Goal: Task Accomplishment & Management: Manage account settings

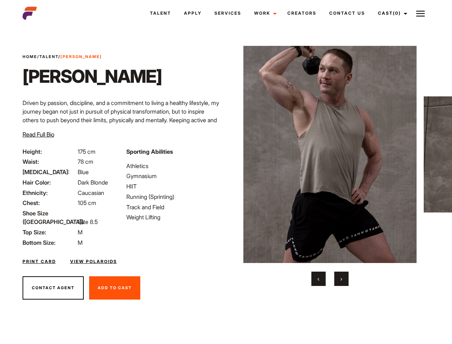
click at [391, 13] on link "Cast (0)" at bounding box center [392, 13] width 40 height 19
click at [421, 13] on img at bounding box center [420, 13] width 9 height 9
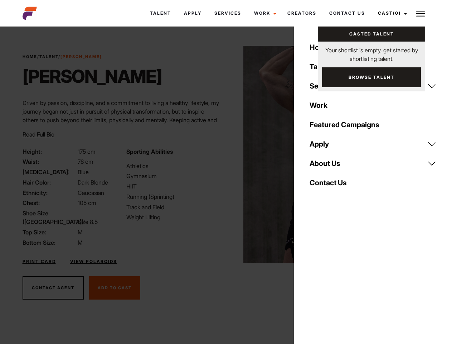
click at [330, 166] on img at bounding box center [330, 154] width 174 height 217
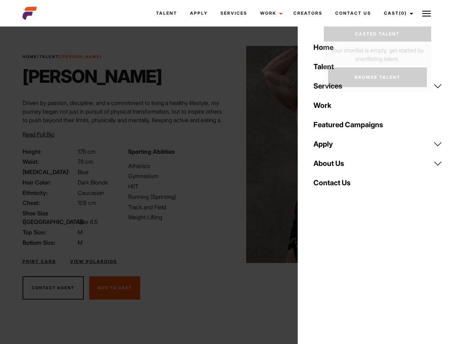
click at [226, 154] on div "Sporting Abilities Athletics Gymnasium HIIT Running (Sprinting) Track and Field…" at bounding box center [176, 197] width 105 height 100
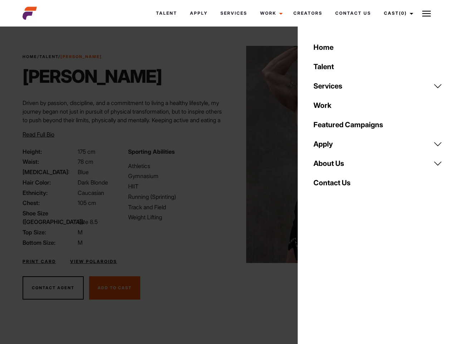
click at [319, 279] on div "Home Talent Services Talent Casting Photography Videography Creative Hair and M…" at bounding box center [378, 172] width 160 height 344
click at [342, 279] on div "Home Talent Services Talent Casting Photography Videography Creative Hair and M…" at bounding box center [378, 172] width 160 height 344
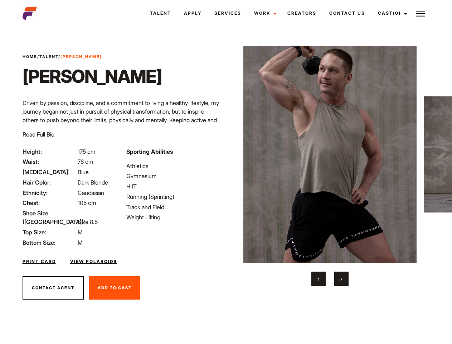
click at [391, 13] on link "Cast (0)" at bounding box center [392, 13] width 40 height 19
click at [421, 13] on img at bounding box center [420, 13] width 9 height 9
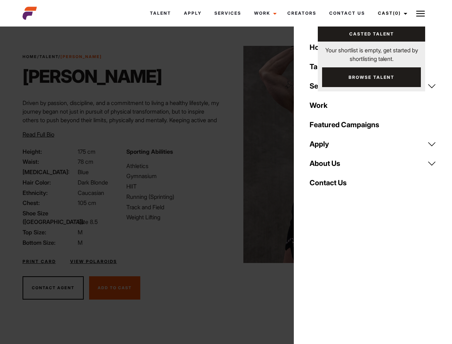
click at [330, 166] on img at bounding box center [330, 154] width 174 height 217
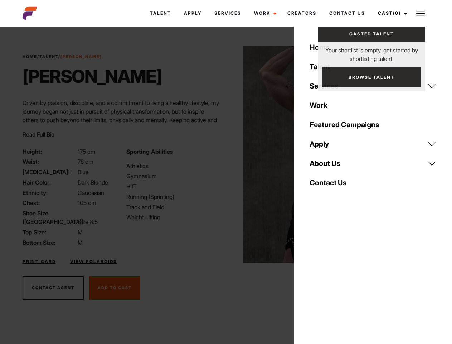
click at [226, 154] on div "Sporting Abilities Athletics Gymnasium HIIT Running (Sprinting) Track and Field…" at bounding box center [174, 197] width 104 height 100
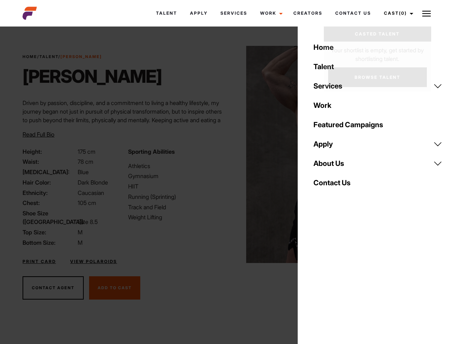
click at [319, 279] on div "Home Talent Services Talent Casting Photography Videography Creative Hair and M…" at bounding box center [378, 172] width 160 height 344
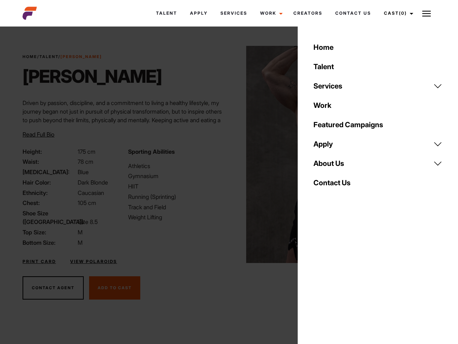
click at [342, 279] on div "Home Talent Services Talent Casting Photography Videography Creative Hair and M…" at bounding box center [378, 172] width 160 height 344
